Goal: Information Seeking & Learning: Learn about a topic

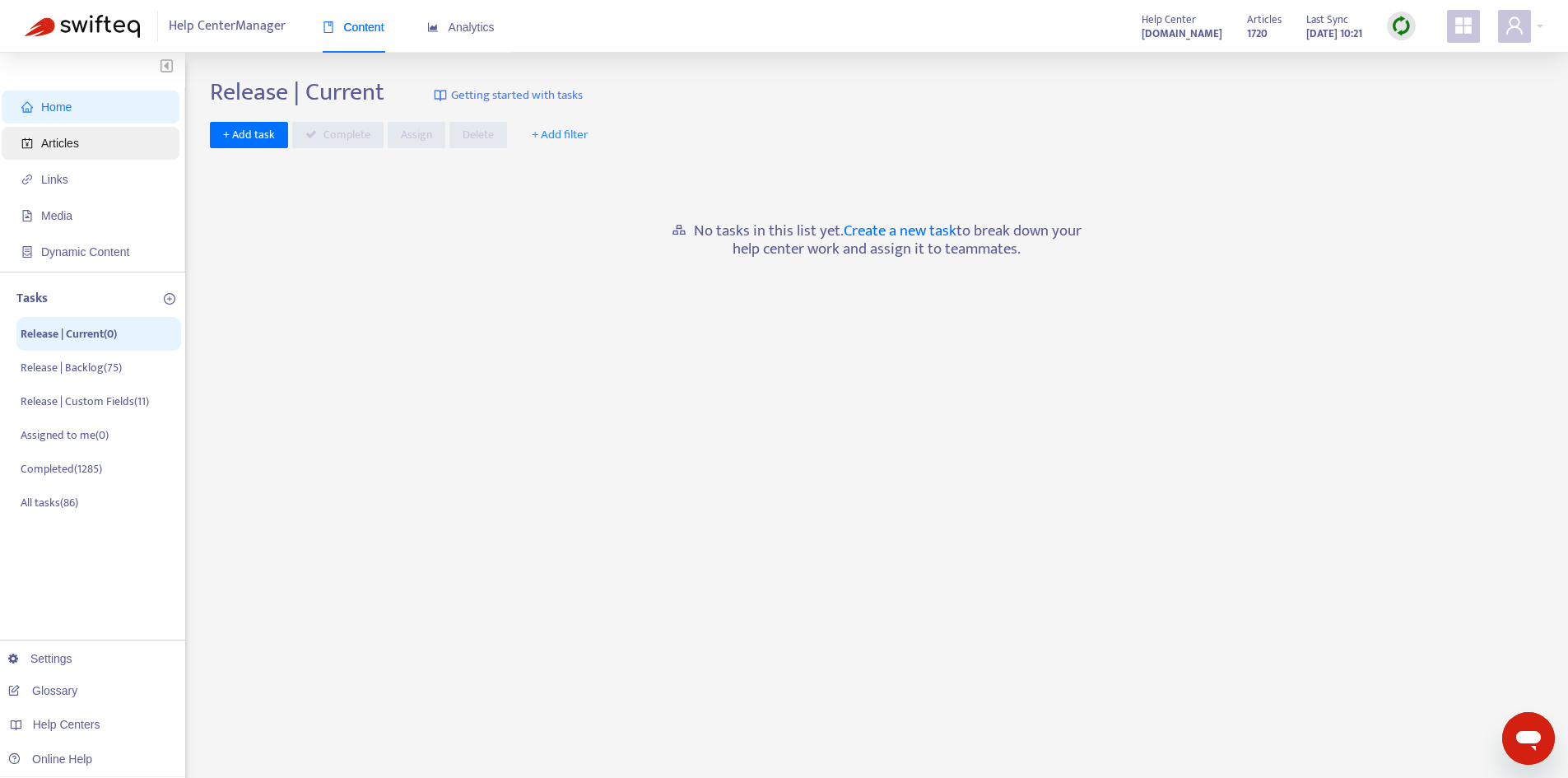
click at [72, 141] on span "Articles" at bounding box center [60, 143] width 38 height 13
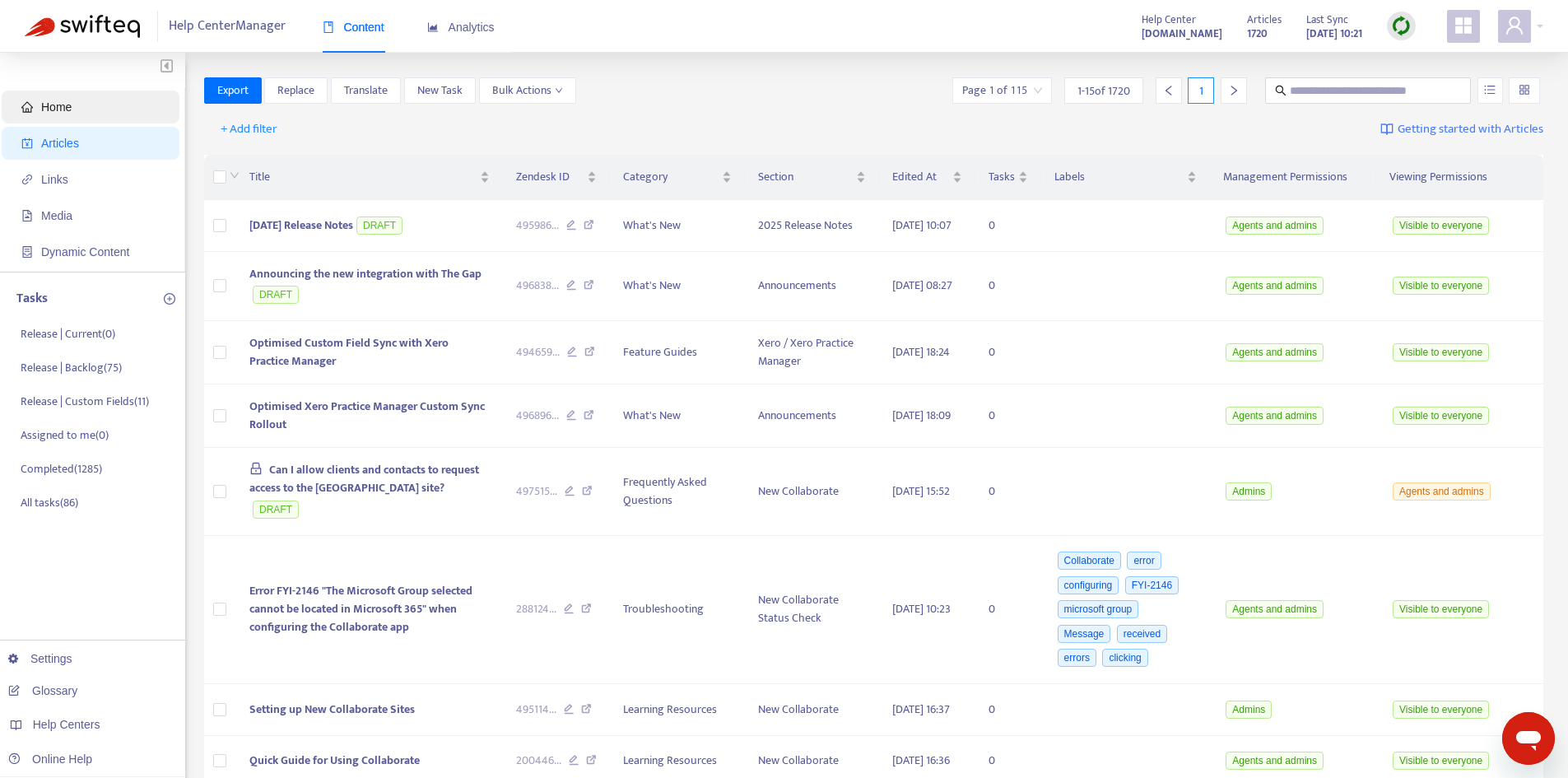
click at [108, 97] on span "Home" at bounding box center [93, 107] width 144 height 33
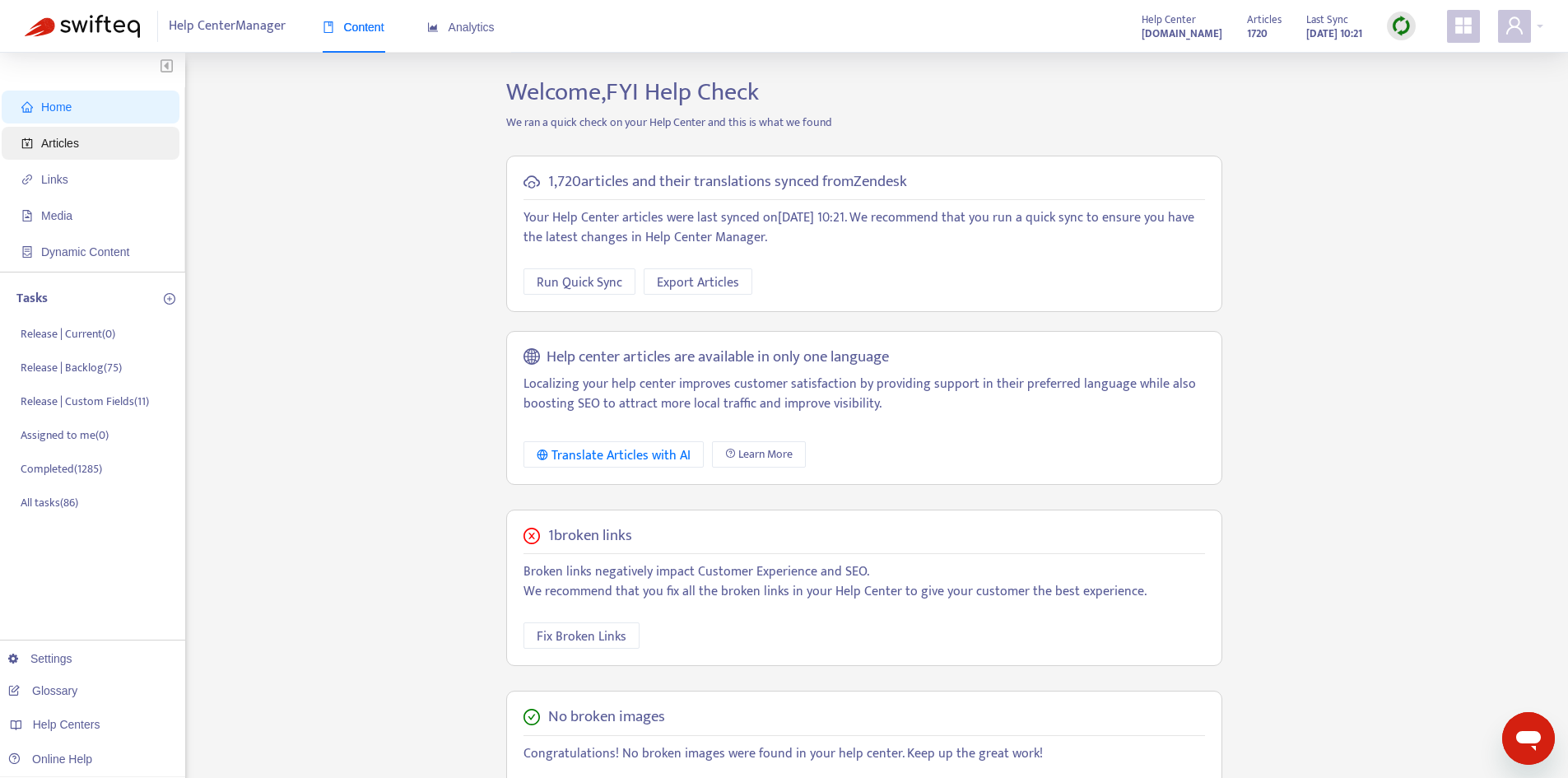
click at [92, 153] on span "Articles" at bounding box center [93, 144] width 144 height 33
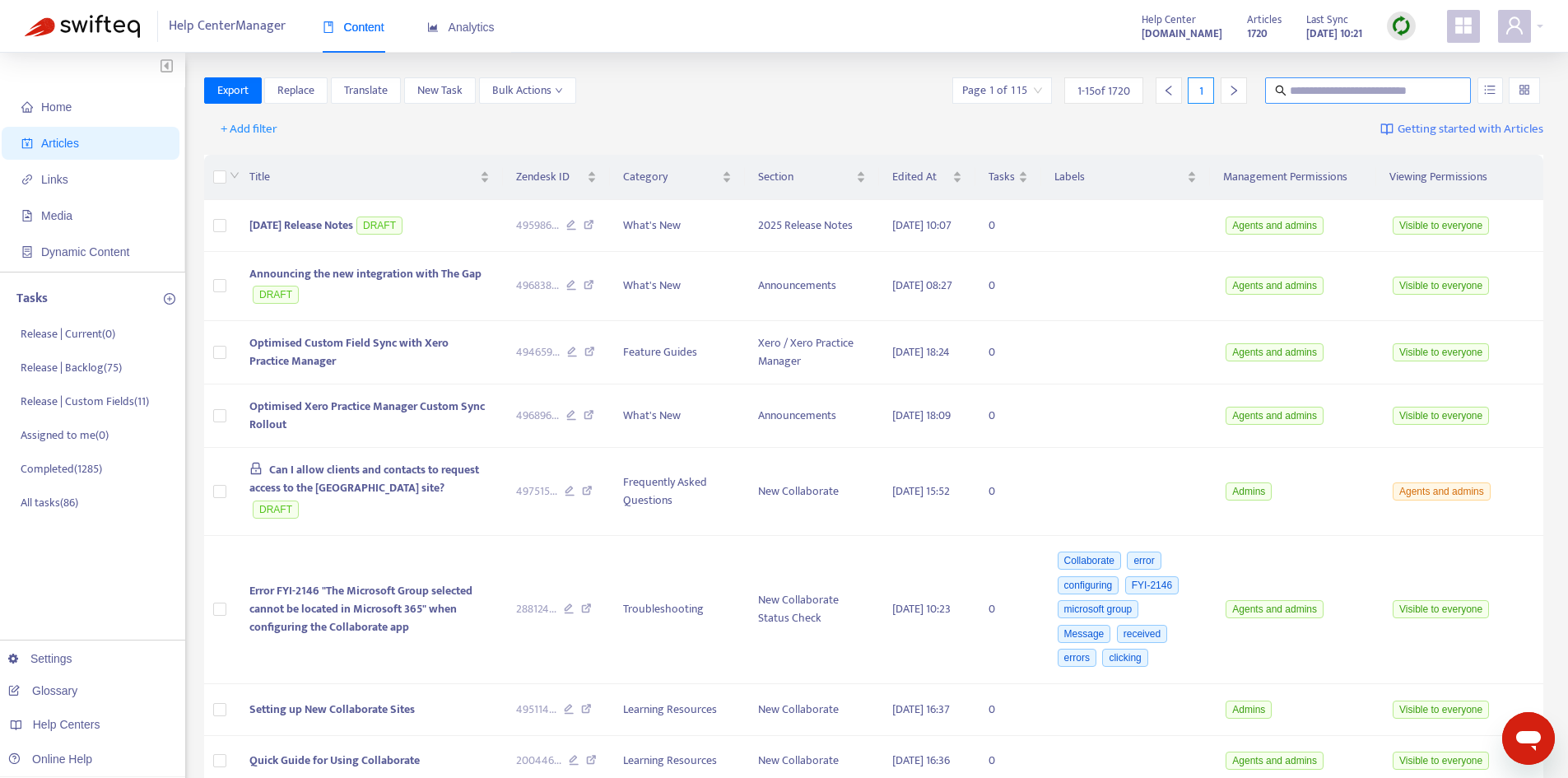
click at [1312, 92] on input "text" at bounding box center [1368, 91] width 158 height 18
type input "**********"
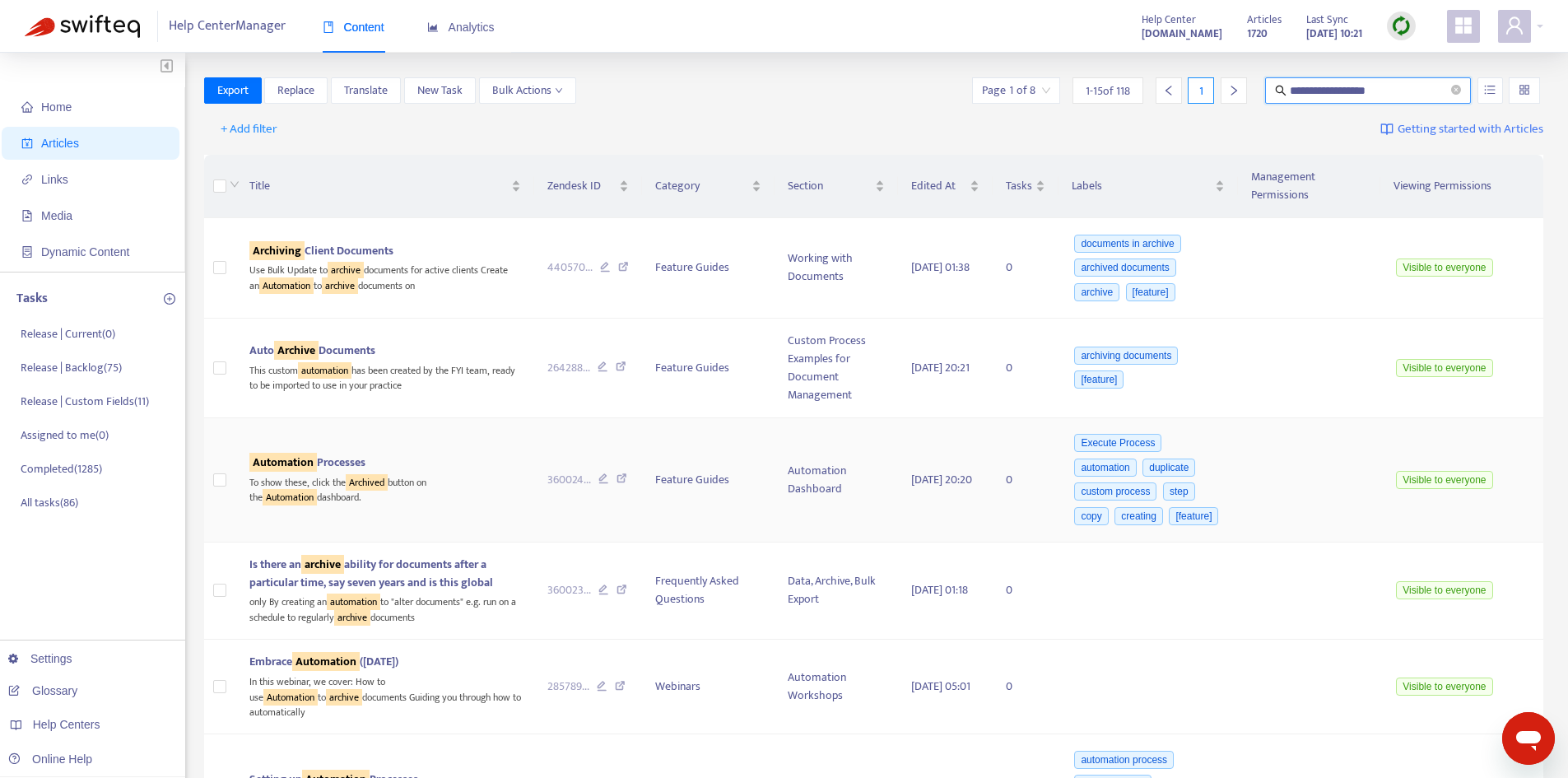
click at [344, 458] on span "Automation Processes" at bounding box center [307, 462] width 116 height 19
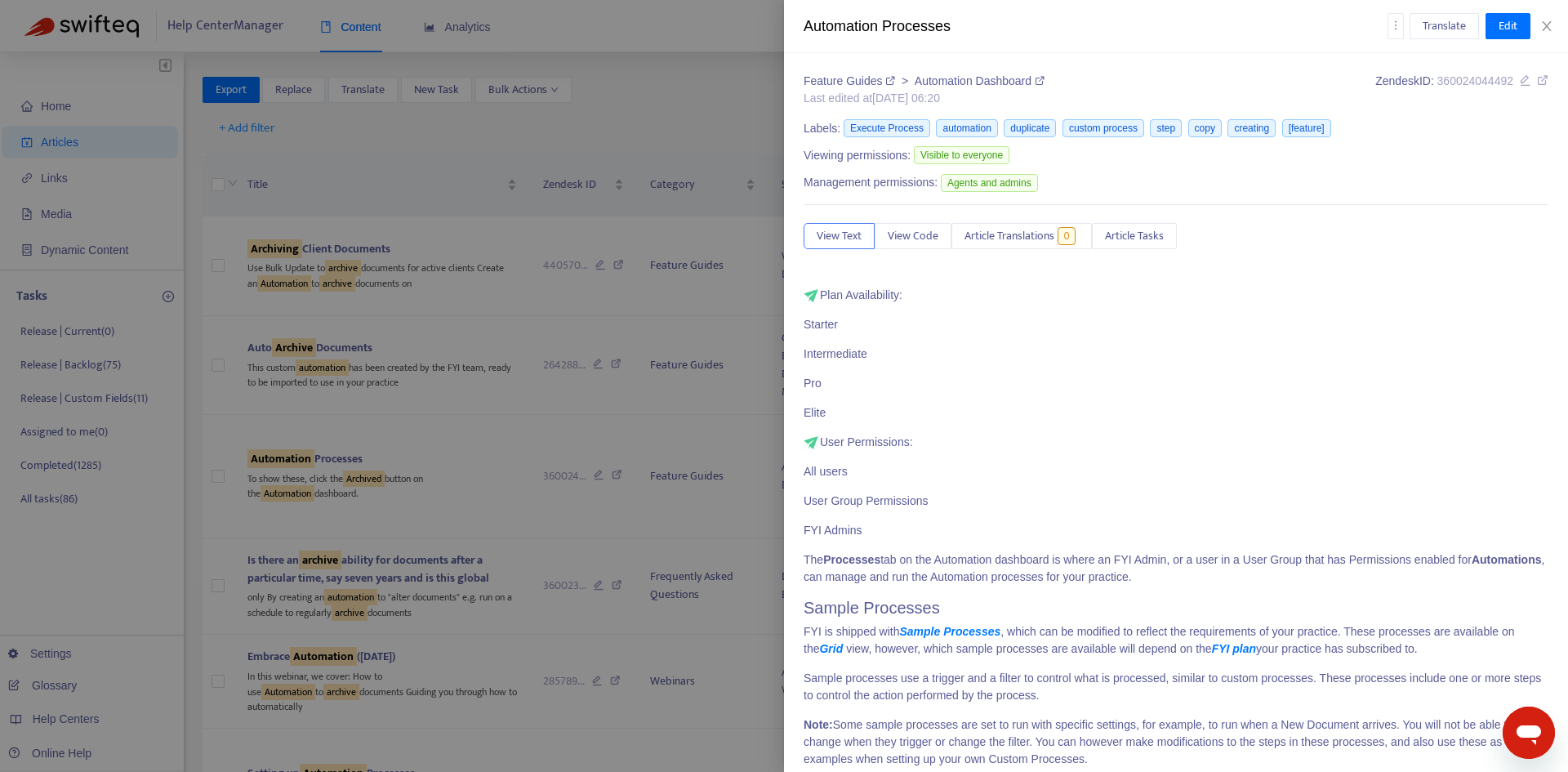
click at [1537, 85] on icon at bounding box center [1543, 80] width 11 height 11
click at [1543, 25] on icon "close" at bounding box center [1547, 26] width 13 height 13
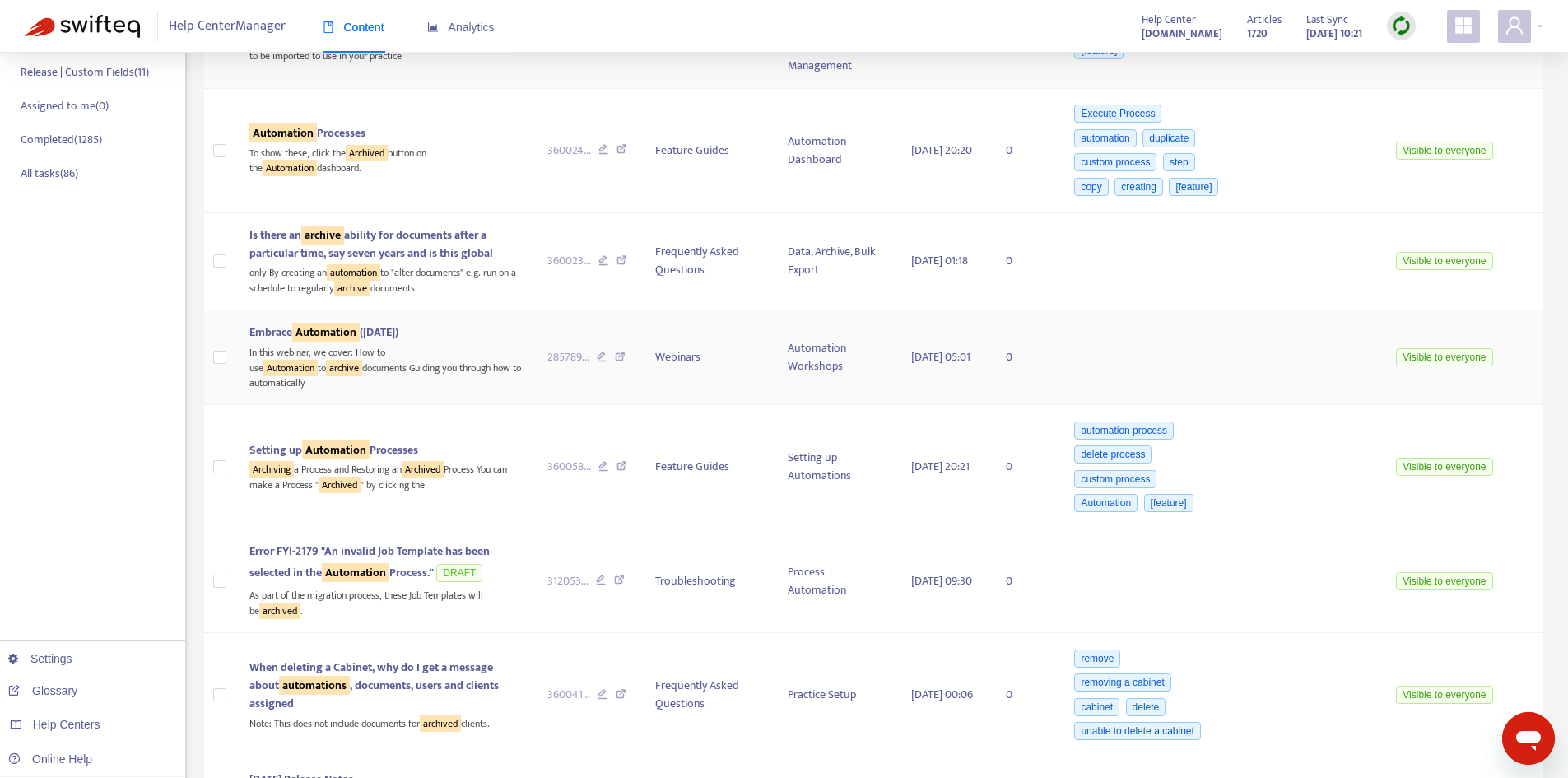
scroll to position [411, 0]
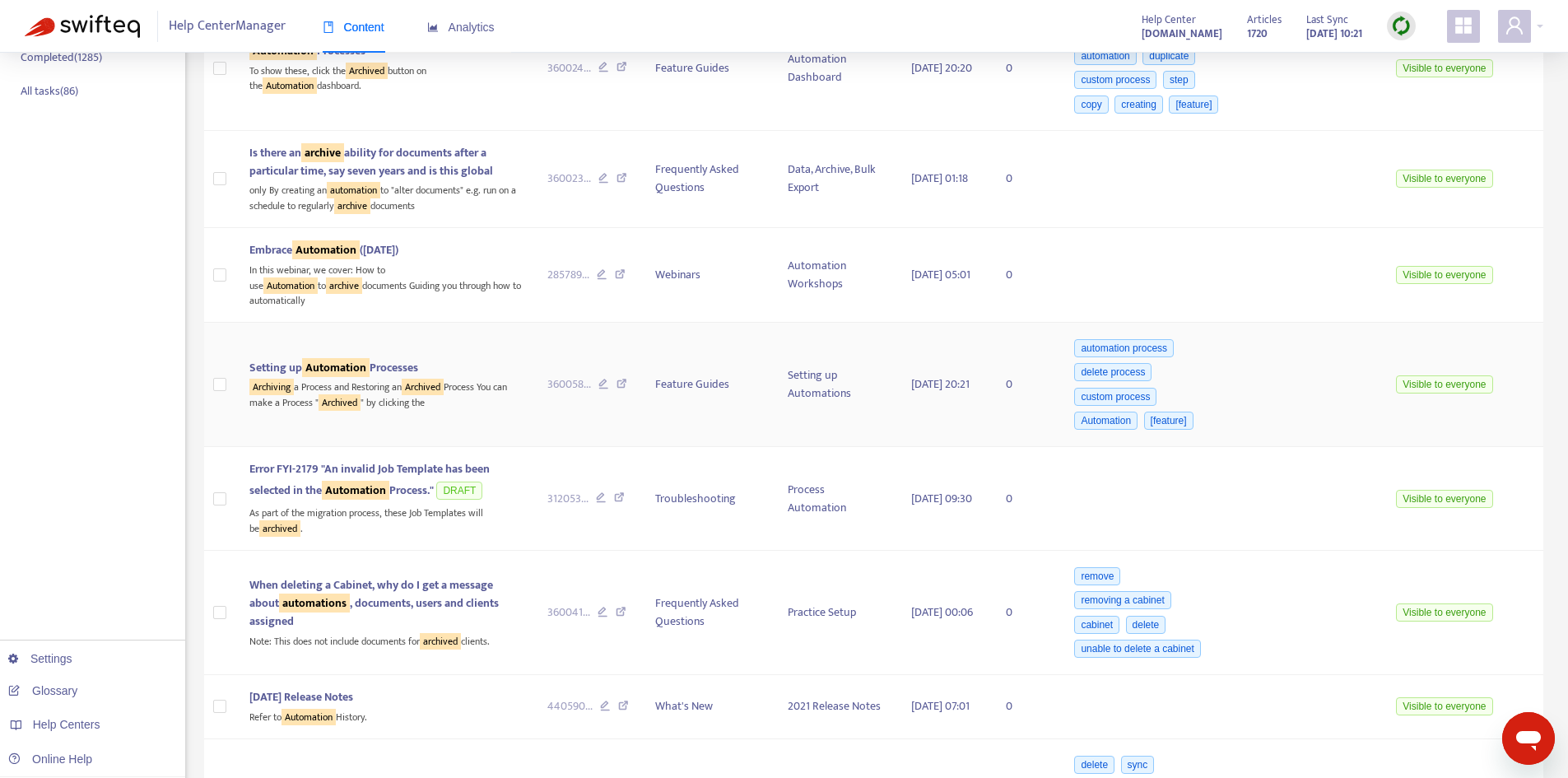
click at [397, 377] on span "Setting up Automation Processes" at bounding box center [334, 368] width 168 height 19
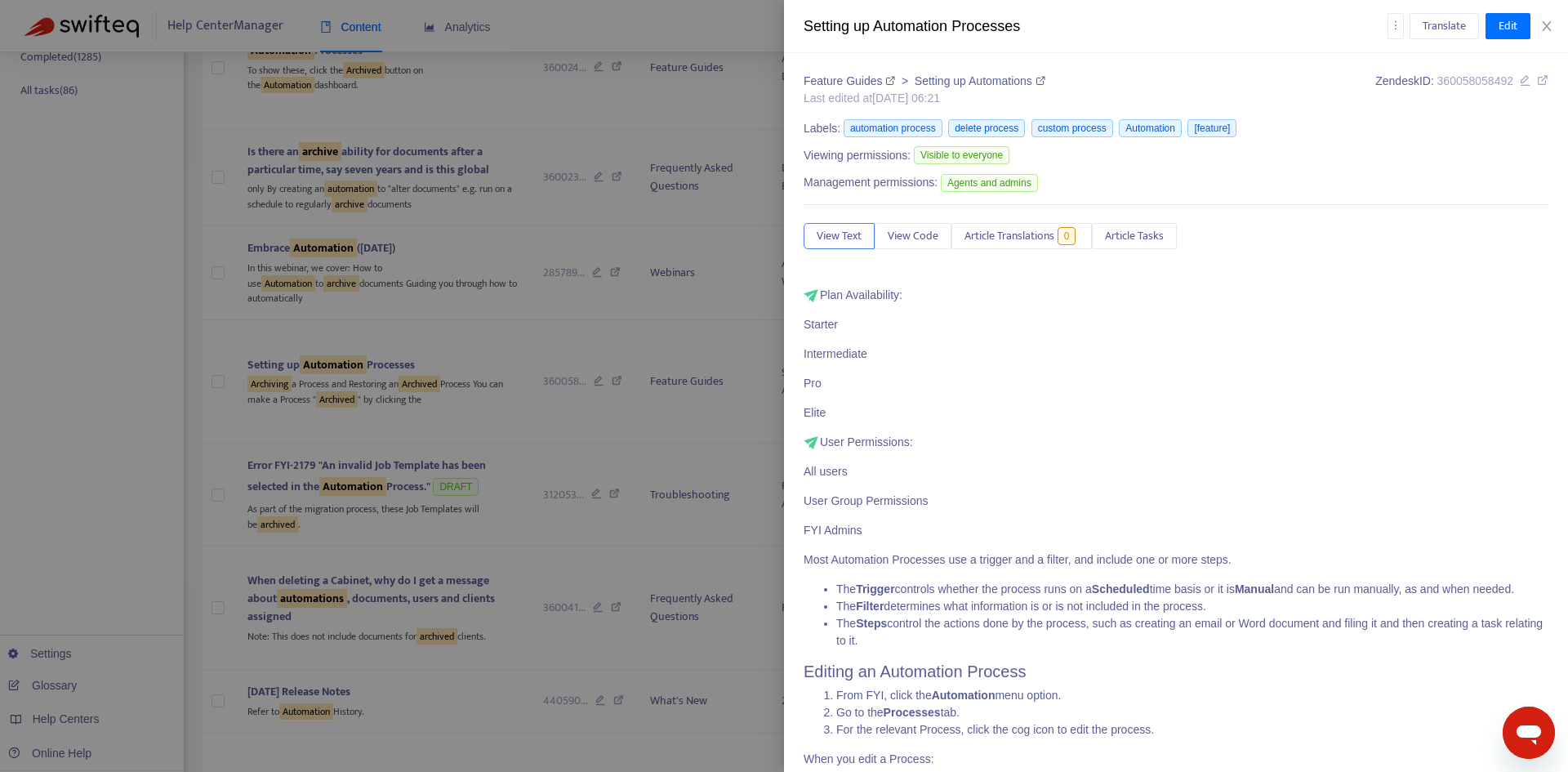
click at [1537, 81] on icon at bounding box center [1543, 80] width 11 height 11
click at [1552, 21] on icon "close" at bounding box center [1547, 26] width 13 height 13
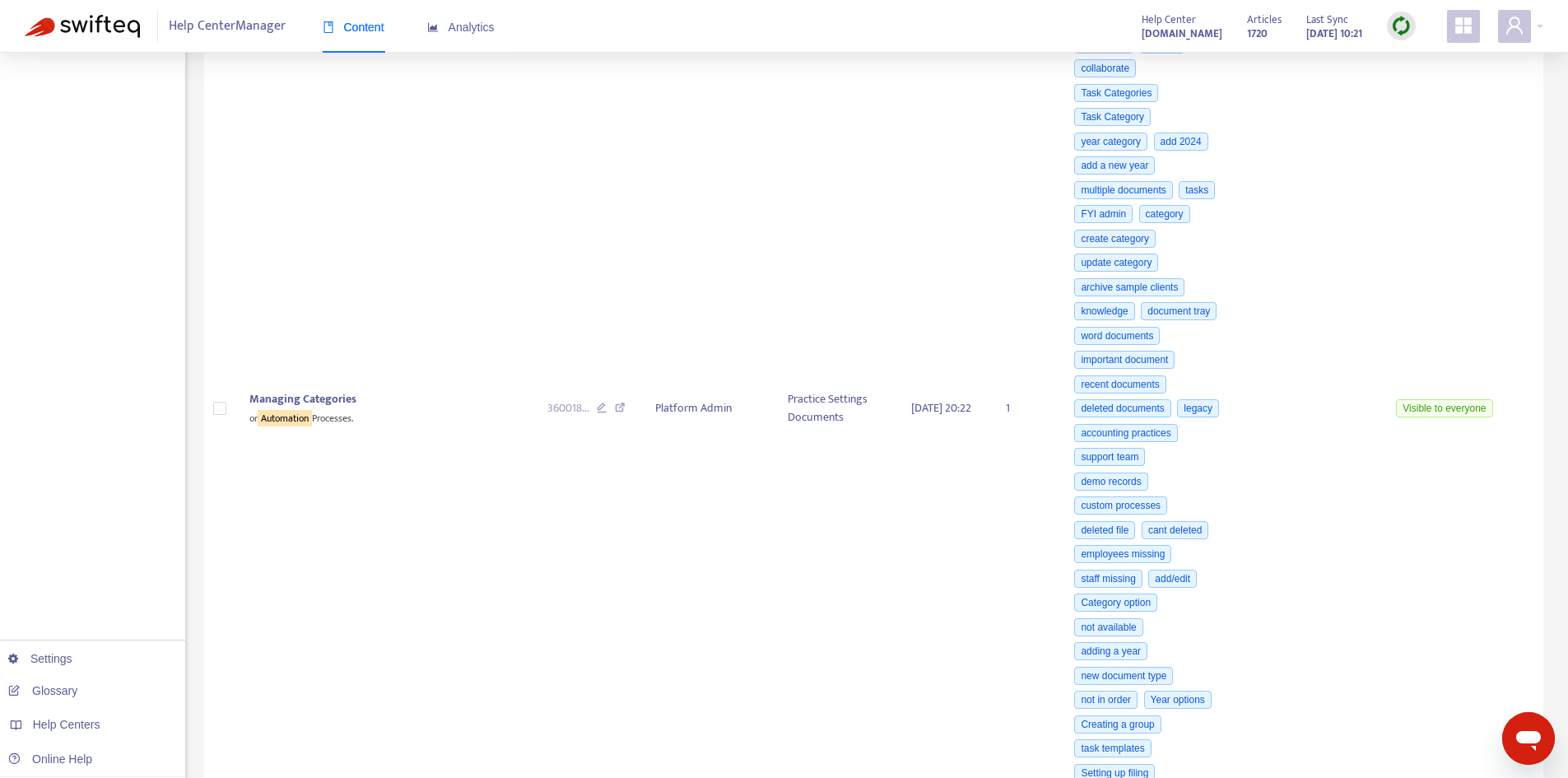
scroll to position [2635, 0]
